Goal: Find specific page/section: Find specific page/section

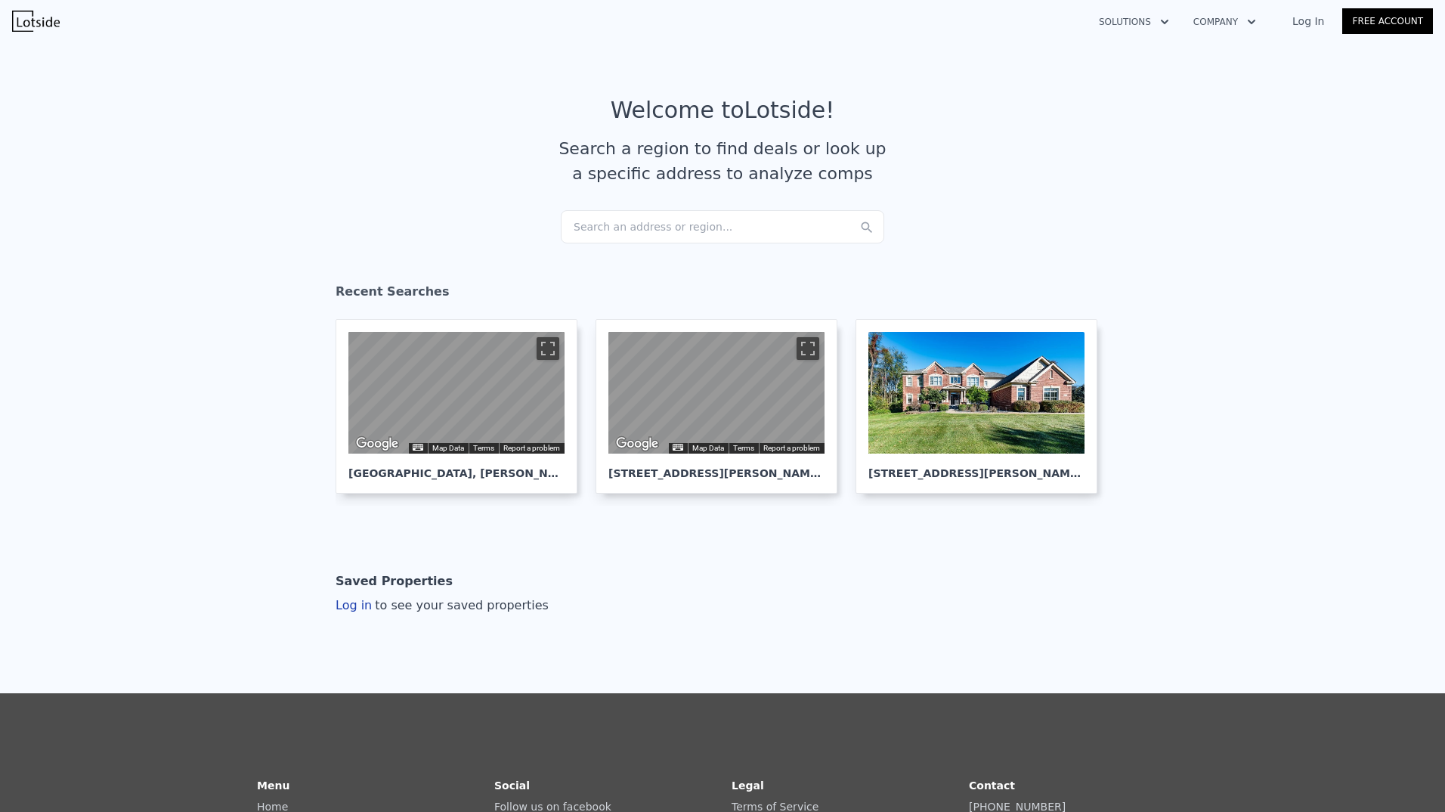
click at [679, 227] on div "Search an address or region..." at bounding box center [722, 226] width 323 height 33
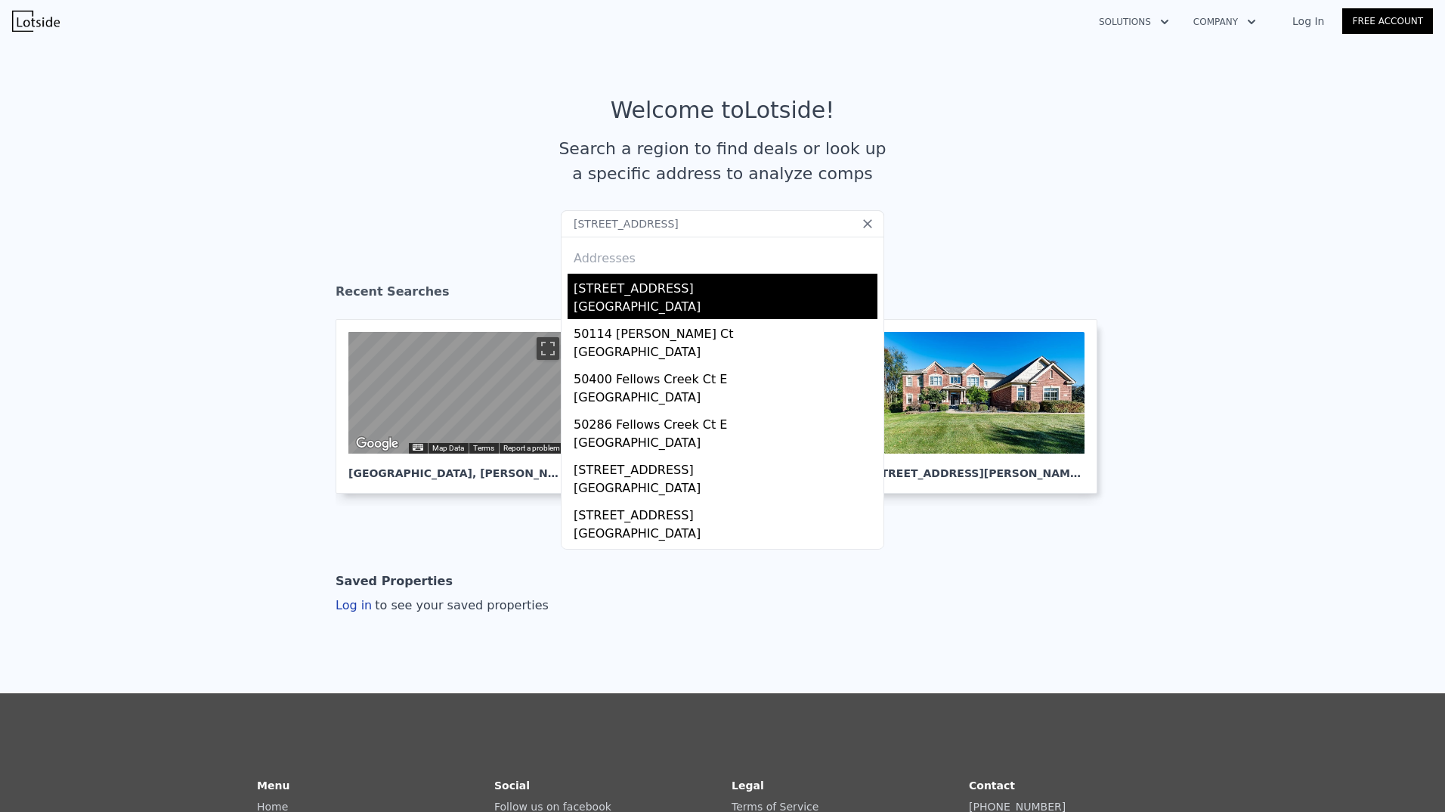
type input "[STREET_ADDRESS]"
click at [649, 289] on div "[STREET_ADDRESS]" at bounding box center [726, 286] width 304 height 24
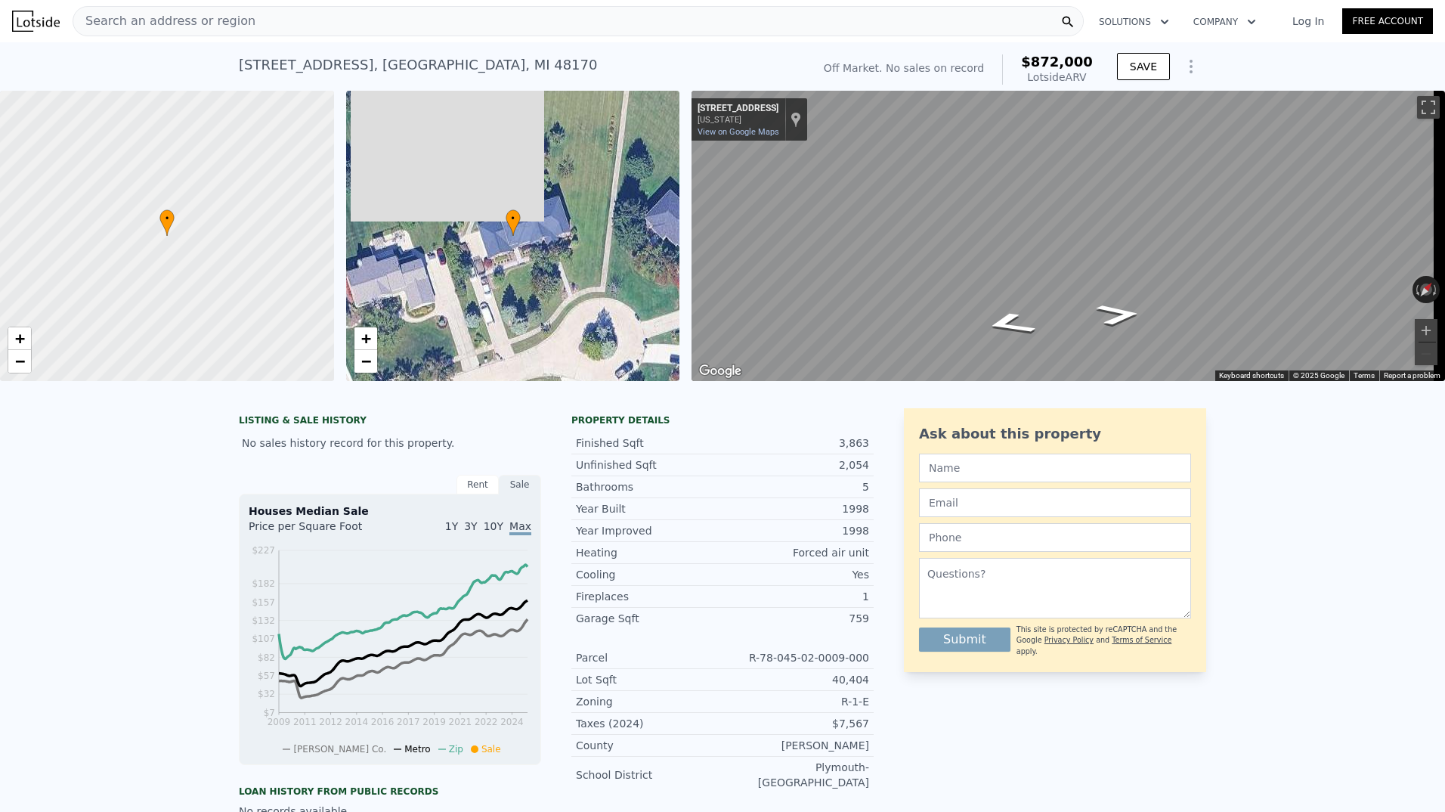
click at [397, 66] on div "[STREET_ADDRESS]" at bounding box center [418, 64] width 358 height 21
copy div "[STREET_ADDRESS] No sales on record (~ARV $872k )"
